Goal: Answer question/provide support: Share knowledge or assist other users

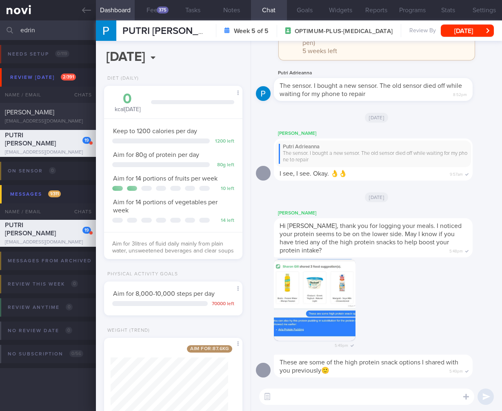
select select "9"
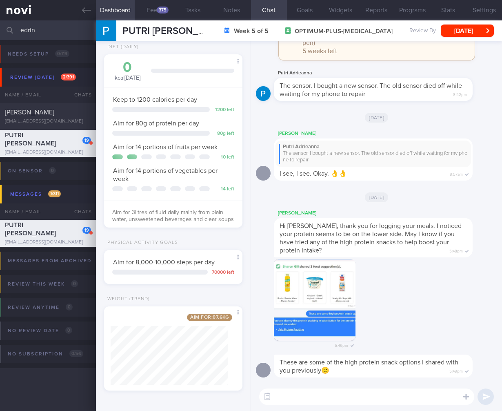
click at [24, 30] on input "edrin" at bounding box center [251, 30] width 502 height 20
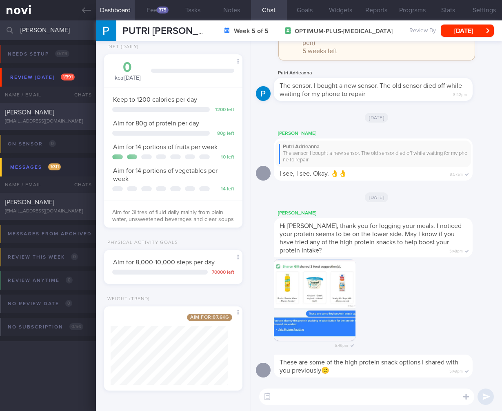
type input "[PERSON_NAME]"
click at [25, 123] on div "[EMAIL_ADDRESS][DOMAIN_NAME]" at bounding box center [48, 121] width 86 height 6
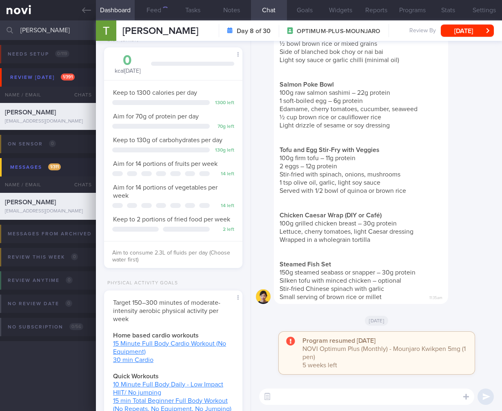
scroll to position [71, 118]
click at [272, 401] on button "button" at bounding box center [267, 396] width 15 height 15
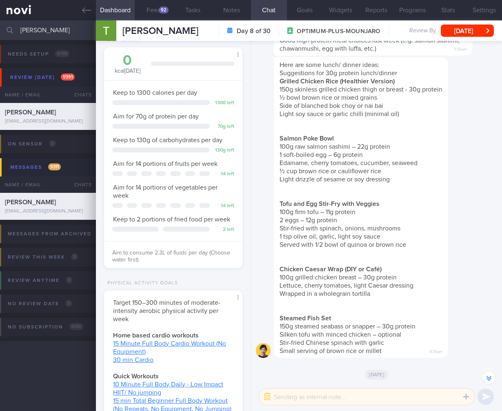
scroll to position [0, 0]
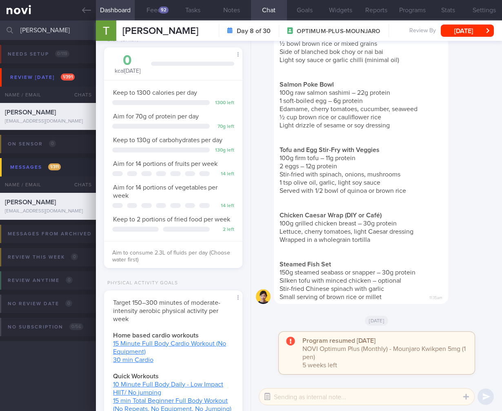
click at [270, 395] on button "button" at bounding box center [267, 396] width 15 height 15
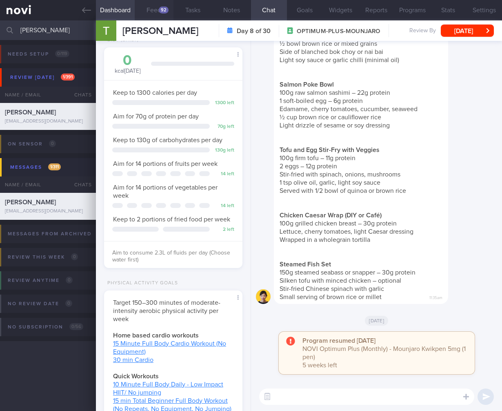
click at [167, 13] on button "Feed 92" at bounding box center [154, 10] width 39 height 20
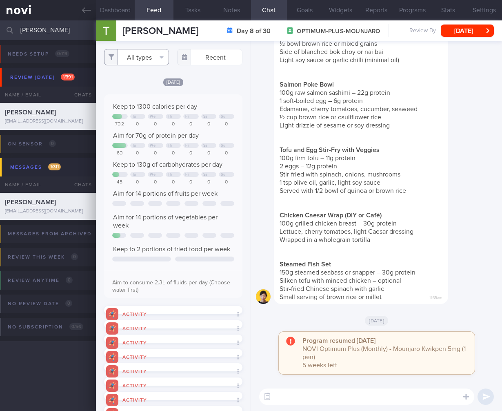
click at [134, 49] on button "All types" at bounding box center [136, 57] width 65 height 16
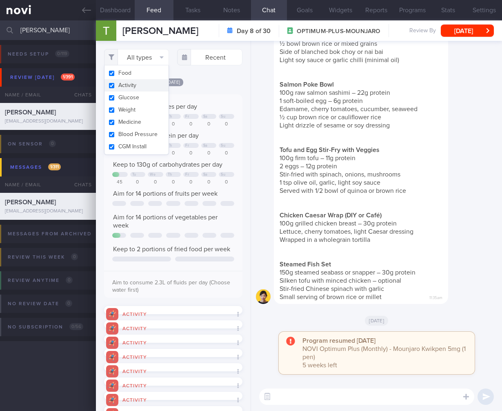
click at [153, 90] on button "Activity" at bounding box center [137, 85] width 65 height 12
checkbox input "false"
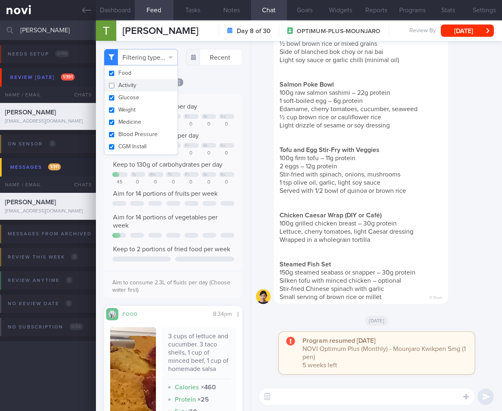
scroll to position [5, 0]
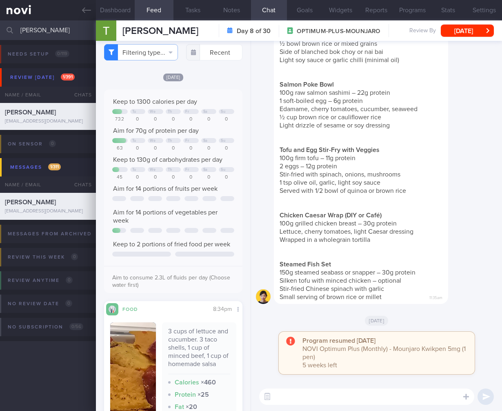
click at [374, 298] on span "Small serving of brown rice or millet" at bounding box center [331, 297] width 102 height 7
click at [109, 13] on button "Dashboard" at bounding box center [115, 10] width 39 height 20
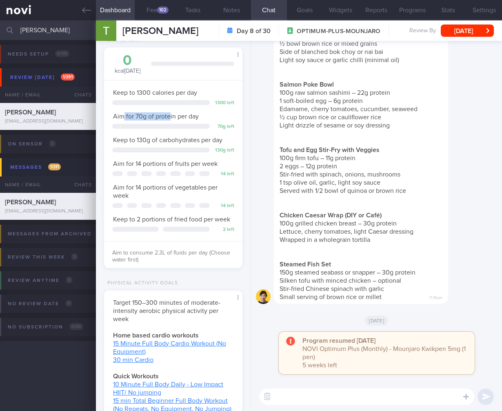
drag, startPoint x: 124, startPoint y: 113, endPoint x: 171, endPoint y: 118, distance: 46.8
click at [171, 118] on span "Aim for 70g of protein per day" at bounding box center [156, 116] width 86 height 7
click at [390, 237] on div "Here are some lunch/ dinner ideas: Suggestions for 30g protein lunch/dinner Gri…" at bounding box center [361, 153] width 174 height 301
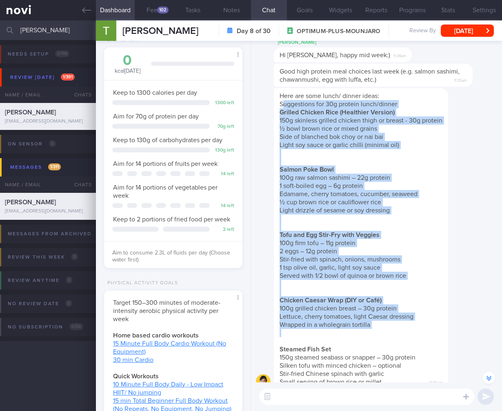
scroll to position [-80, 0]
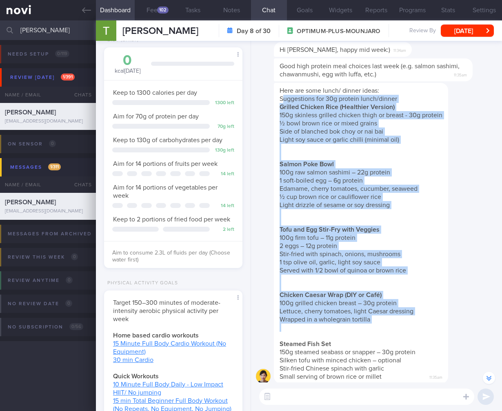
drag, startPoint x: 283, startPoint y: 124, endPoint x: 401, endPoint y: 334, distance: 241.2
click at [404, 337] on div "Here are some lunch/ dinner ideas: Suggestions for 30g protein lunch/dinner Gri…" at bounding box center [361, 233] width 174 height 301
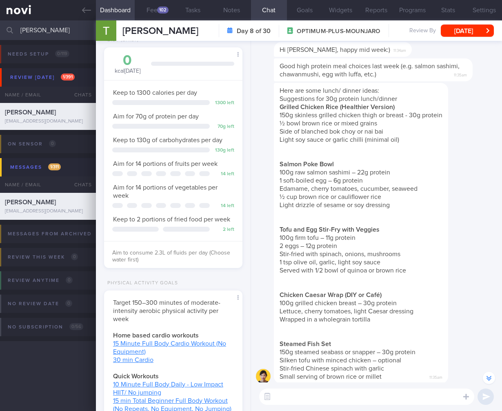
click at [395, 218] on div "Here are some lunch/ dinner ideas: Suggestions for 30g protein lunch/dinner Gri…" at bounding box center [361, 233] width 174 height 301
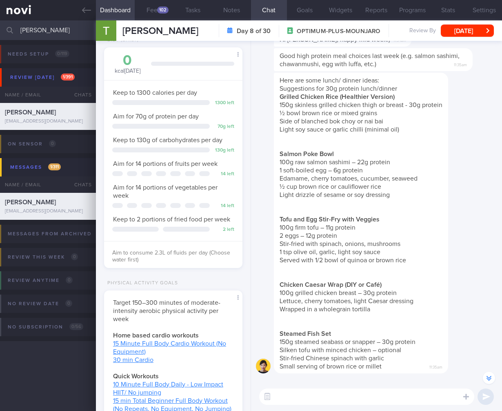
scroll to position [-64, 0]
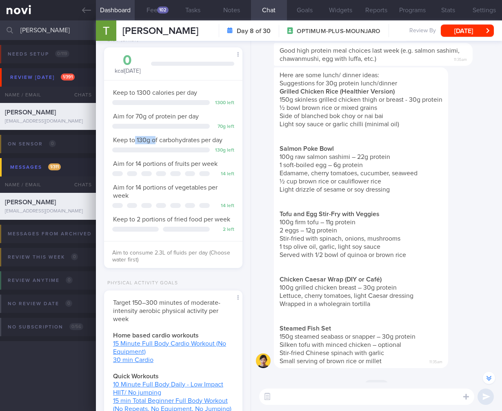
drag, startPoint x: 135, startPoint y: 140, endPoint x: 156, endPoint y: 139, distance: 21.3
click at [156, 139] on span "Keep to 130g of carbohydrates per day" at bounding box center [167, 140] width 109 height 7
click at [222, 154] on div "Keep to 1300 calories per day 1300 left Aim for 70g of protein per day 70 g lef…" at bounding box center [173, 173] width 138 height 186
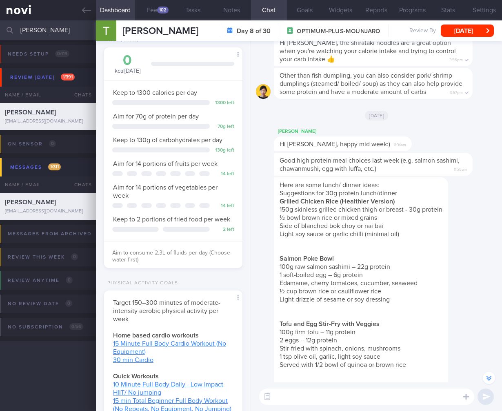
scroll to position [-169, 0]
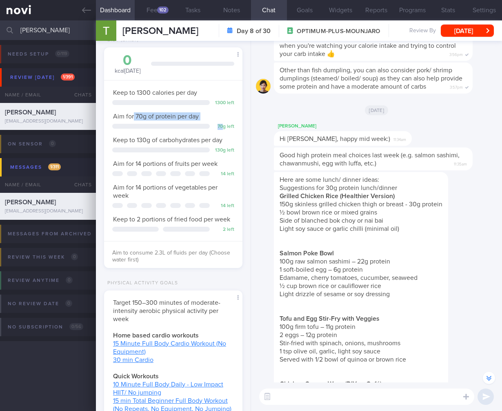
drag, startPoint x: 134, startPoint y: 116, endPoint x: 218, endPoint y: 124, distance: 84.9
click at [218, 124] on div "Keep to 1300 calories per day 1300 left Aim for 70g of protein per day 70 g lef…" at bounding box center [173, 173] width 138 height 186
click at [268, 398] on button "button" at bounding box center [267, 396] width 15 height 15
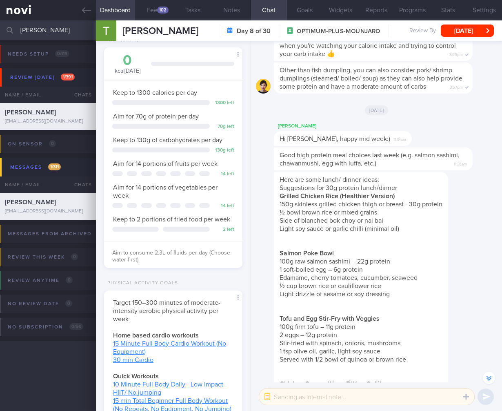
click at [316, 399] on textarea at bounding box center [366, 396] width 215 height 16
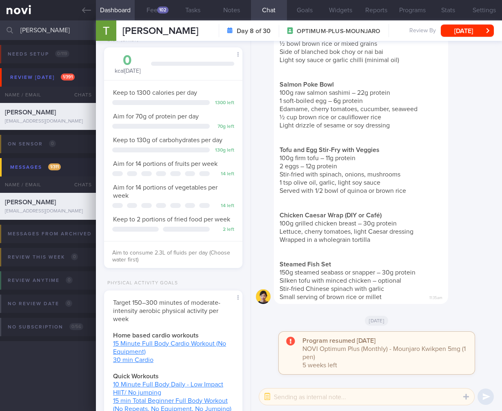
click at [330, 402] on textarea at bounding box center [366, 396] width 215 height 16
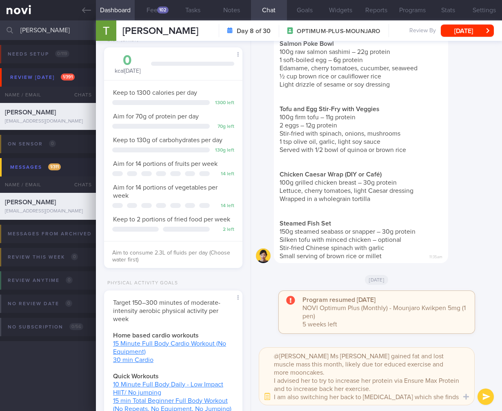
type textarea "@[PERSON_NAME] Ms [PERSON_NAME] gained fat and lost muscle mass this month, lik…"
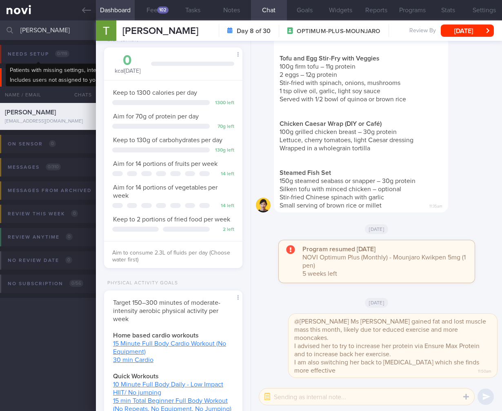
click at [63, 51] on span "0 / 119" at bounding box center [62, 53] width 14 height 7
click at [37, 32] on input "[PERSON_NAME]" at bounding box center [251, 30] width 502 height 20
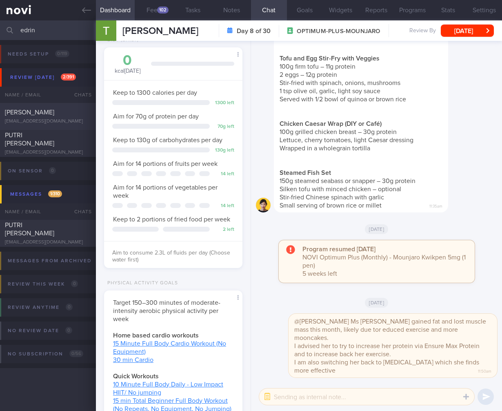
type input "edrin"
click at [61, 120] on div "[EMAIL_ADDRESS][DOMAIN_NAME]" at bounding box center [48, 121] width 86 height 6
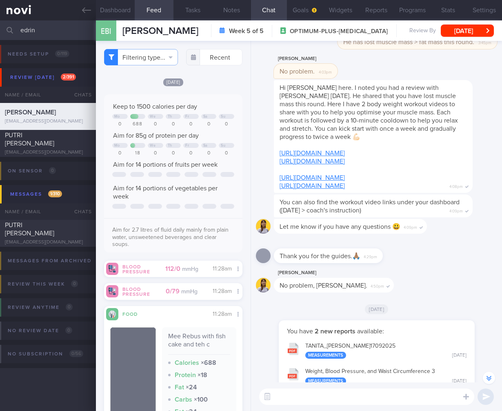
scroll to position [-666, 0]
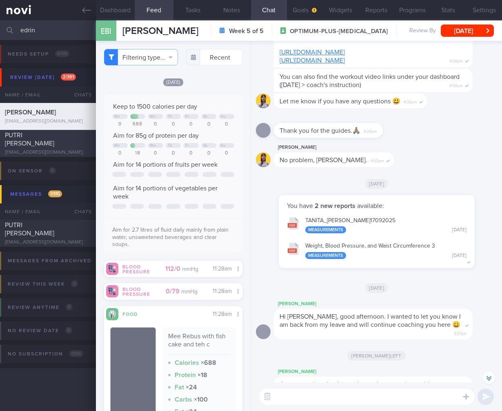
click at [44, 146] on div "PUTRI [PERSON_NAME]" at bounding box center [47, 139] width 84 height 16
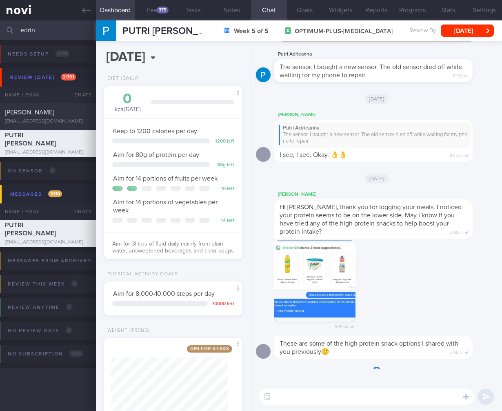
scroll to position [71, 118]
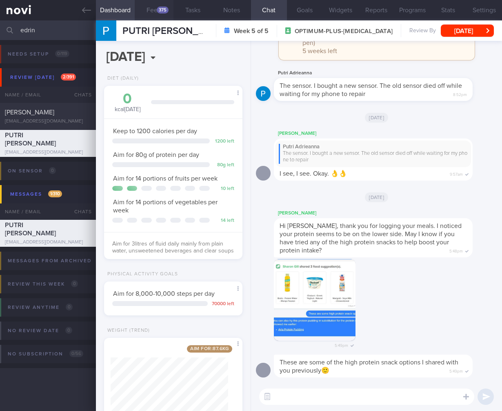
click at [163, 5] on button "Feed 375" at bounding box center [154, 10] width 39 height 20
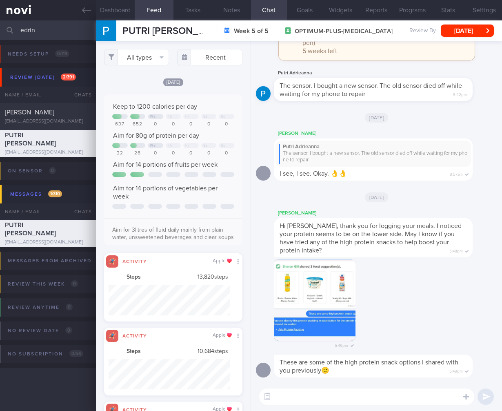
click at [162, 7] on button "Feed 375" at bounding box center [154, 10] width 39 height 20
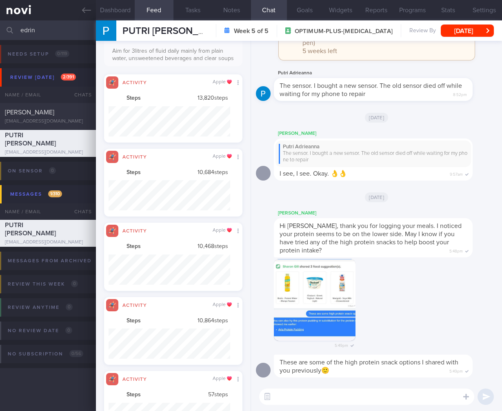
scroll to position [30, 122]
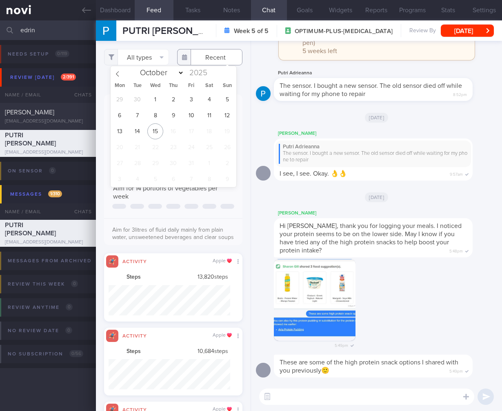
click at [202, 51] on input "text" at bounding box center [209, 57] width 65 height 16
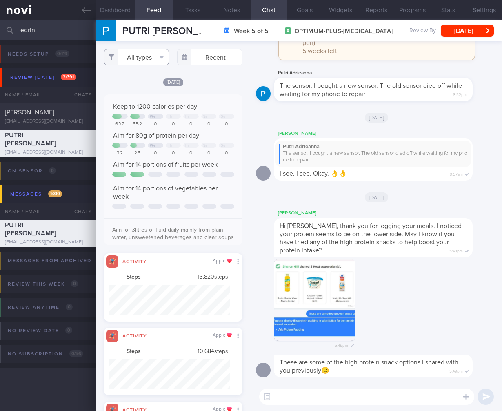
click at [152, 61] on button "All types" at bounding box center [136, 57] width 65 height 16
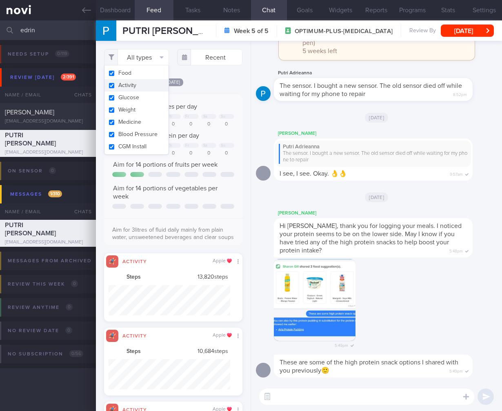
click at [133, 87] on button "Activity" at bounding box center [137, 85] width 65 height 12
checkbox input "false"
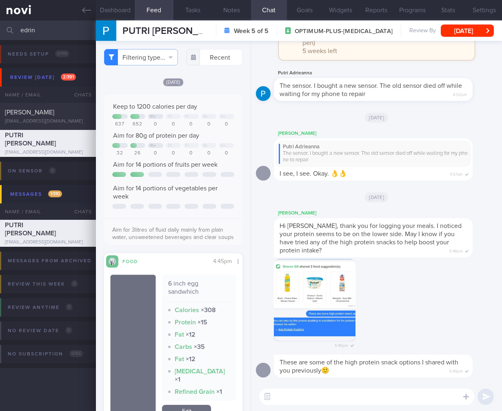
click at [183, 168] on span "Aim for 14 portions of fruits per week" at bounding box center [165, 164] width 105 height 7
click at [70, 28] on input "edrin" at bounding box center [251, 30] width 502 height 20
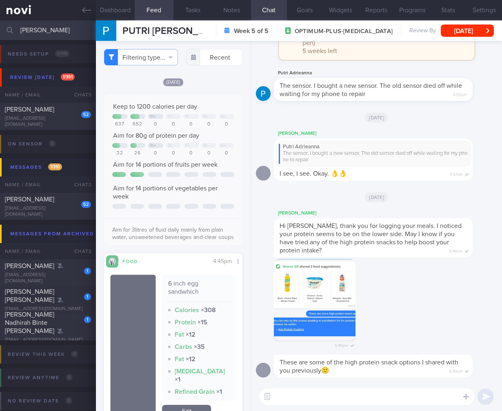
type input "[PERSON_NAME]"
click at [312, 395] on textarea at bounding box center [366, 396] width 215 height 16
click at [272, 399] on button "button" at bounding box center [267, 396] width 15 height 15
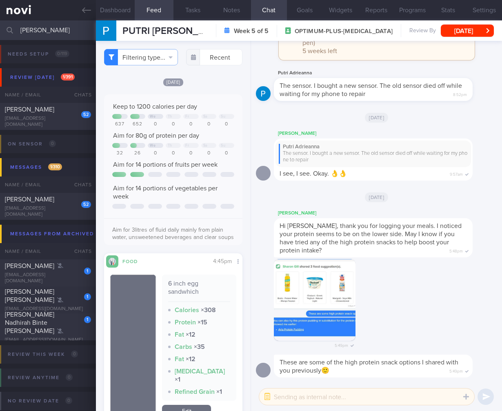
click at [321, 397] on textarea at bounding box center [366, 396] width 215 height 16
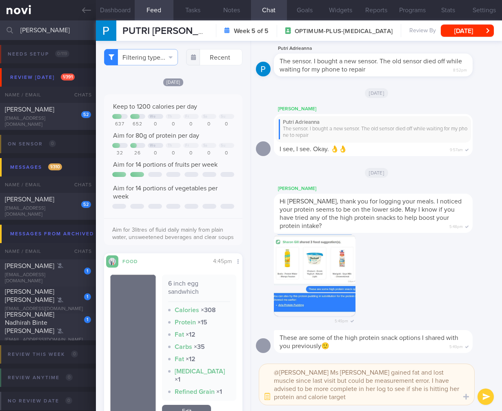
type textarea "@[PERSON_NAME] Ms [PERSON_NAME] gained fat and lost muscle since last visit but…"
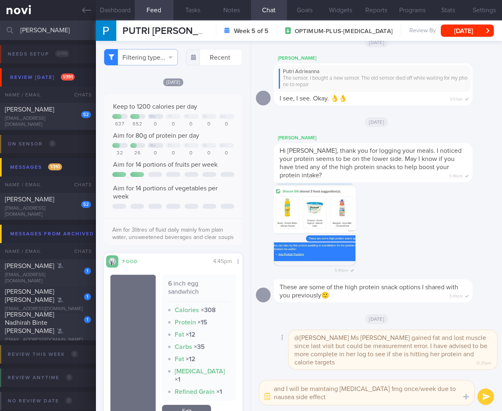
type textarea "and I will be maintaing [MEDICAL_DATA] 1mg once/week due to nausea side effects"
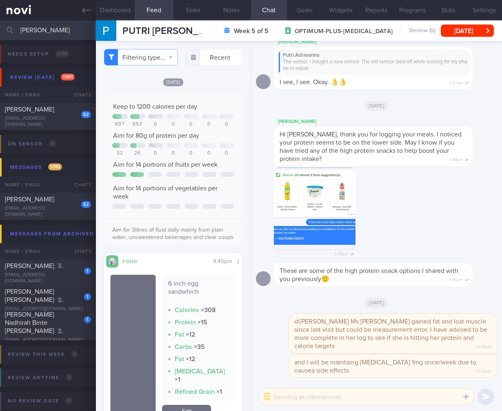
click at [23, 31] on input "[PERSON_NAME]" at bounding box center [251, 30] width 502 height 20
click at [69, 124] on div "[EMAIL_ADDRESS][DOMAIN_NAME]" at bounding box center [48, 122] width 86 height 12
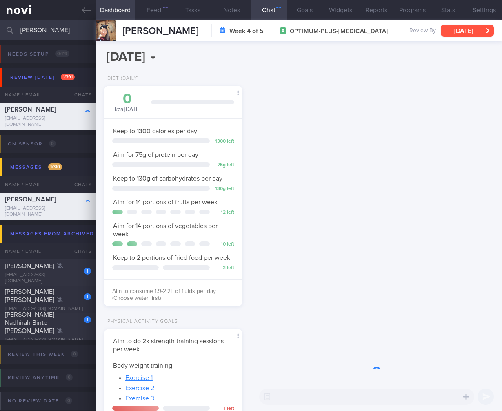
click at [461, 35] on button "[DATE]" at bounding box center [467, 31] width 53 height 12
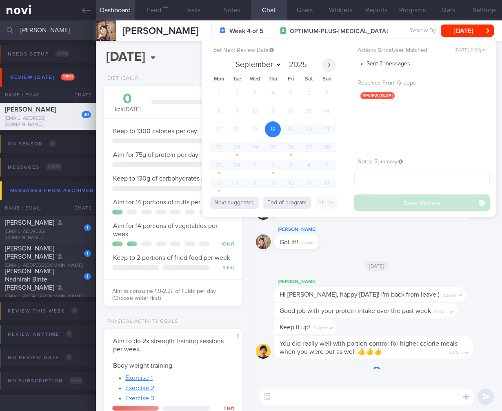
click at [332, 68] on span at bounding box center [329, 65] width 14 height 14
select select "9"
click at [260, 125] on span "15" at bounding box center [255, 129] width 16 height 16
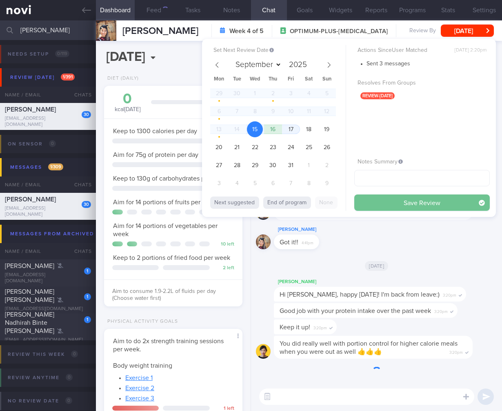
click at [450, 204] on button "Save Review" at bounding box center [423, 202] width 136 height 16
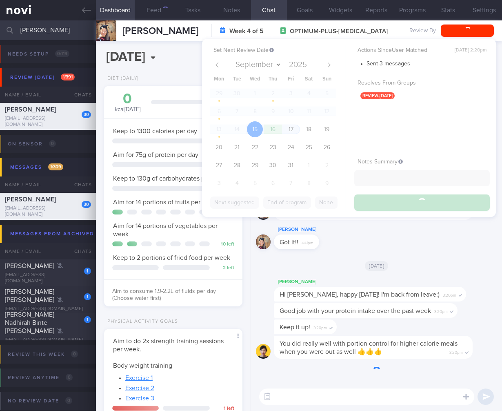
click at [173, 304] on div "Aim to consume 1.9-2.2L of fluids per day (Choose water first)" at bounding box center [173, 291] width 138 height 25
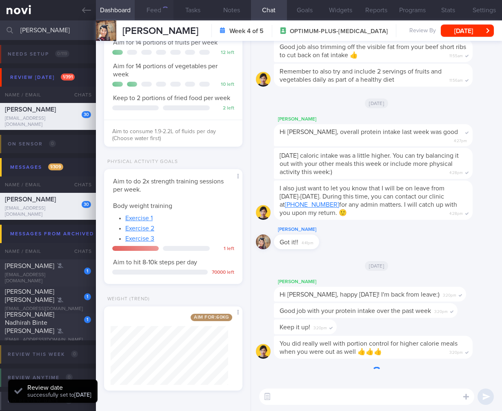
scroll to position [0, 0]
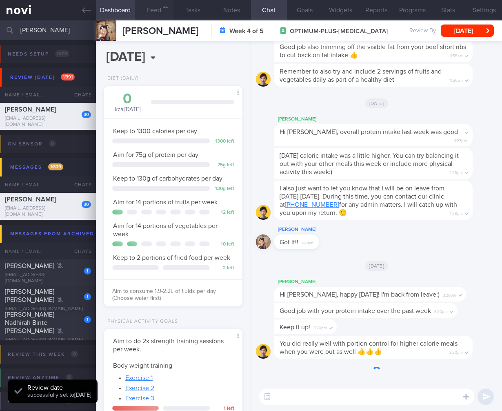
click at [149, 18] on button "Feed" at bounding box center [154, 10] width 39 height 20
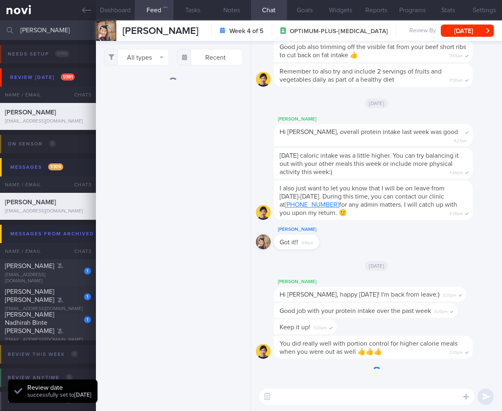
click at [151, 13] on button "Feed" at bounding box center [154, 10] width 39 height 20
click at [144, 60] on button "All types" at bounding box center [136, 57] width 65 height 16
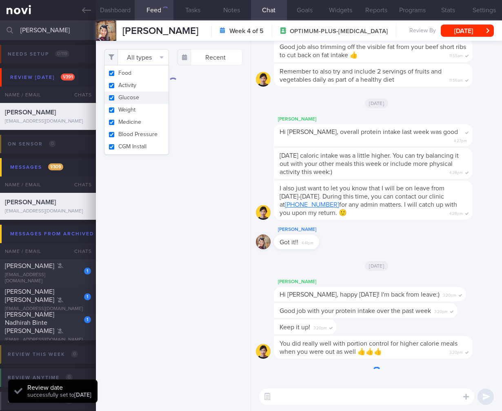
click at [131, 87] on button "Activity" at bounding box center [137, 85] width 65 height 12
checkbox input "false"
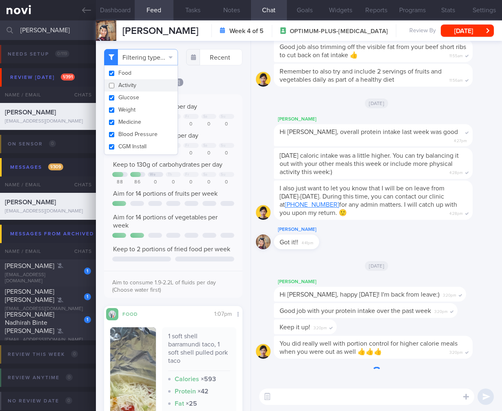
click at [181, 241] on div "Keep to 1300 calories per day We Th Fr Sa Su 830 902 0 0 0 0 0 Aim for 75g of p…" at bounding box center [173, 199] width 122 height 193
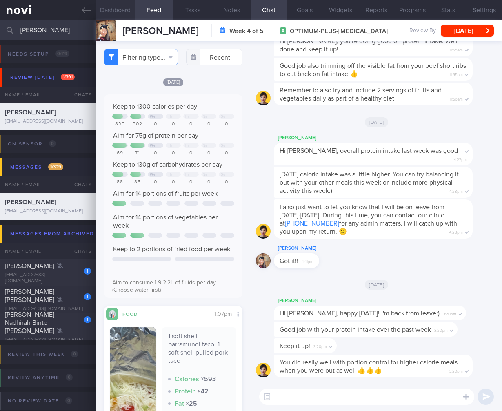
click at [100, 14] on button "Dashboard" at bounding box center [115, 10] width 39 height 20
click at [104, 9] on button "Dashboard" at bounding box center [115, 10] width 39 height 20
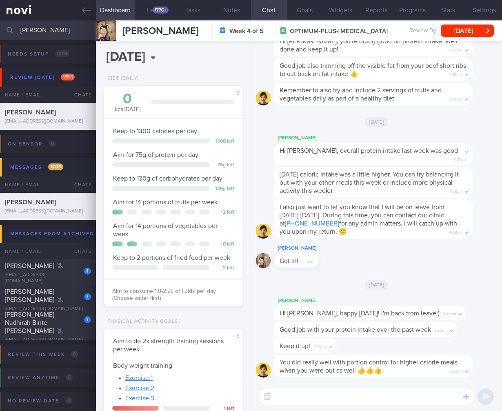
click at [333, 392] on textarea at bounding box center [366, 396] width 215 height 16
paste textarea "[URL][DOMAIN_NAME]"
type textarea "[URL][DOMAIN_NAME]"
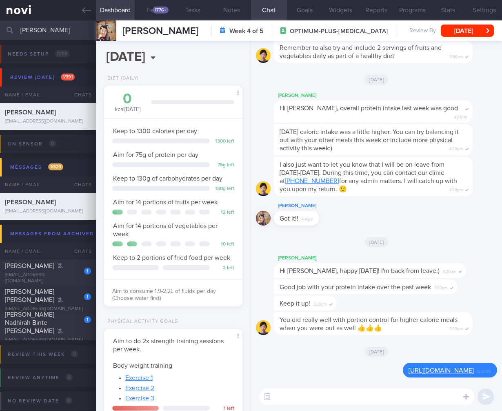
drag, startPoint x: 259, startPoint y: 397, endPoint x: 277, endPoint y: 396, distance: 18.4
click at [266, 397] on div "Chat Templates Admin [MEDICAL_DATA] Weight Nutrition Physical Activity Infograp…" at bounding box center [376, 396] width 251 height 29
click at [276, 396] on textarea at bounding box center [366, 396] width 215 height 16
drag, startPoint x: 272, startPoint y: 396, endPoint x: 278, endPoint y: 396, distance: 6.1
click at [272, 396] on button "button" at bounding box center [267, 396] width 15 height 15
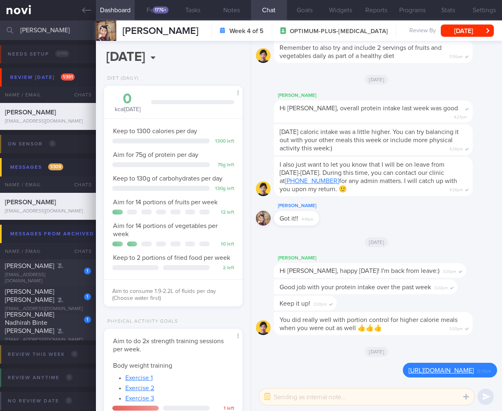
click at [296, 396] on textarea at bounding box center [366, 396] width 215 height 16
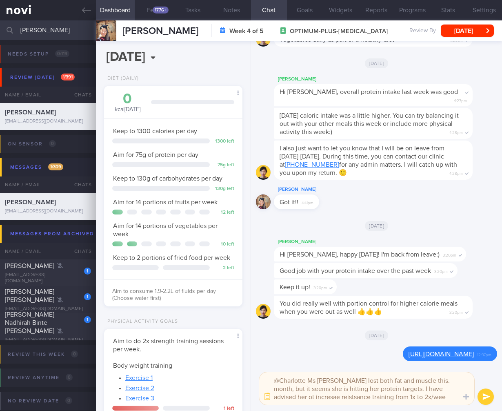
type textarea "@Charlotte Ms [PERSON_NAME] lost both fat and muscle this. month, but it seems …"
